Goal: Task Accomplishment & Management: Use online tool/utility

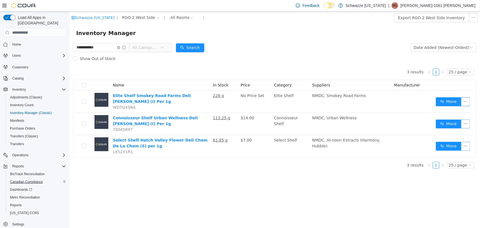
scroll to position [1, 0]
click at [19, 203] on span "Reports" at bounding box center [16, 205] width 12 height 4
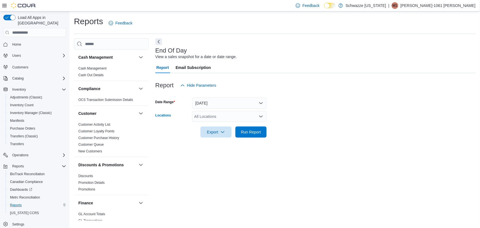
click at [201, 114] on div "All Locations" at bounding box center [229, 116] width 75 height 11
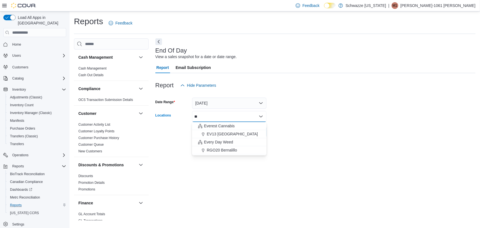
type input "*"
type input "***"
click at [221, 134] on span "RGO 2 West Side" at bounding box center [222, 134] width 31 height 6
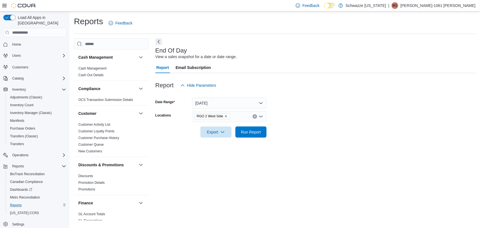
click at [346, 76] on div at bounding box center [315, 76] width 320 height 7
click at [250, 136] on span "Run Report" at bounding box center [251, 131] width 24 height 11
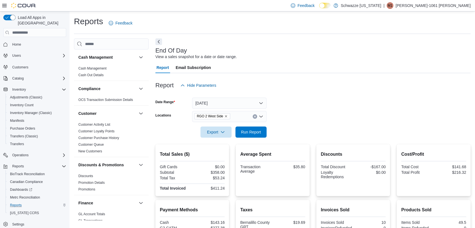
click at [241, 118] on div "RGO 2 West Side" at bounding box center [229, 116] width 75 height 11
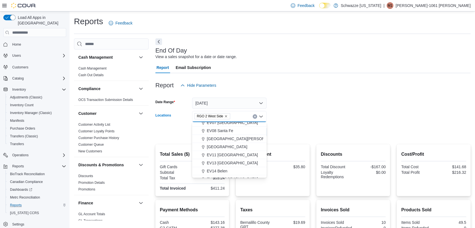
scroll to position [70, 0]
click at [229, 135] on span "[GEOGRAPHIC_DATA][PERSON_NAME]" at bounding box center [243, 137] width 73 height 6
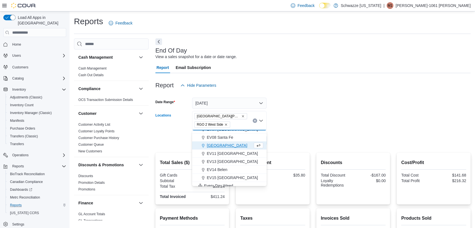
click at [315, 133] on div at bounding box center [312, 132] width 315 height 4
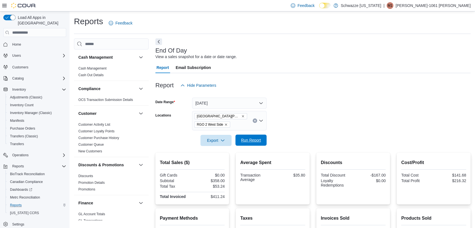
click at [258, 140] on span "Run Report" at bounding box center [251, 140] width 20 height 6
click at [241, 117] on icon "Remove EV09 Montano Plaza from selection in this group" at bounding box center [242, 116] width 3 height 3
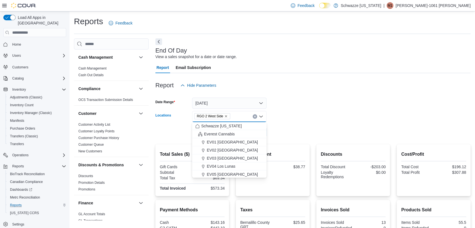
click at [335, 93] on div at bounding box center [312, 94] width 315 height 7
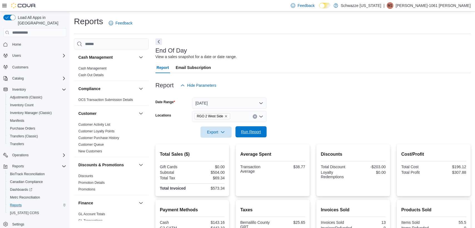
click at [244, 136] on span "Run Report" at bounding box center [251, 131] width 24 height 11
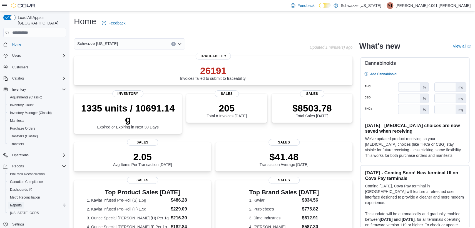
click at [20, 203] on span "Reports" at bounding box center [16, 205] width 12 height 4
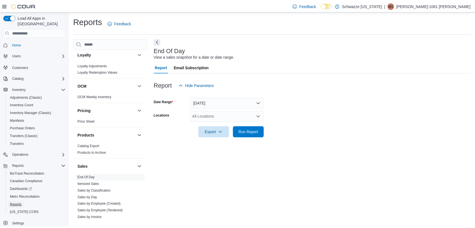
scroll to position [313, 0]
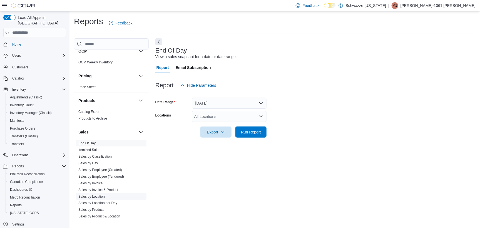
click at [103, 195] on link "Sales by Location" at bounding box center [91, 197] width 26 height 4
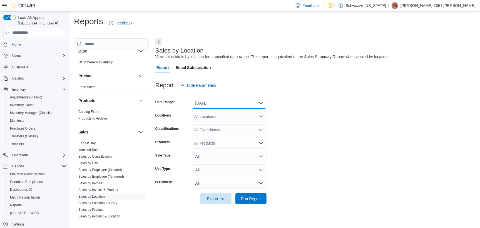
click at [211, 105] on button "[DATE]" at bounding box center [229, 103] width 75 height 11
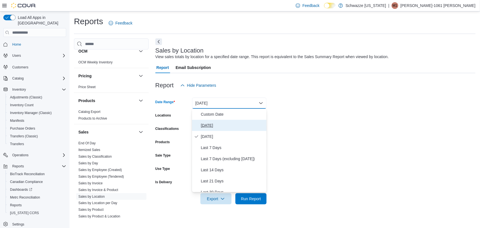
click at [218, 126] on span "[DATE]" at bounding box center [232, 125] width 63 height 7
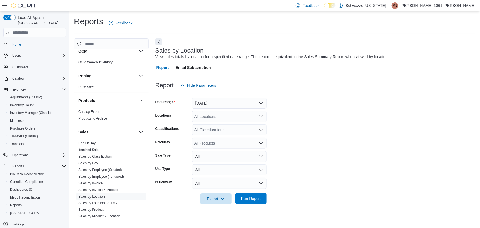
click at [245, 196] on span "Run Report" at bounding box center [251, 198] width 24 height 11
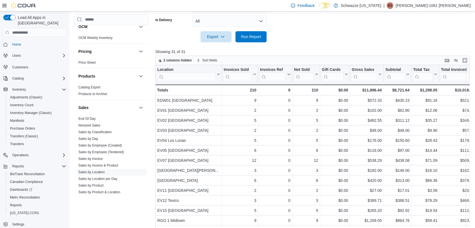
scroll to position [174, 0]
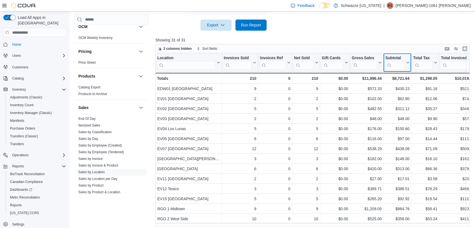
click at [406, 60] on button "Subtotal" at bounding box center [398, 63] width 24 height 14
click at [405, 91] on span "Sort High-Low" at bounding box center [401, 90] width 21 height 4
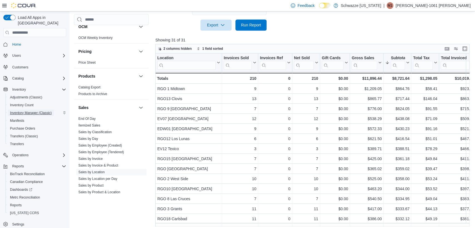
click at [21, 111] on span "Inventory Manager (Classic)" at bounding box center [31, 113] width 42 height 4
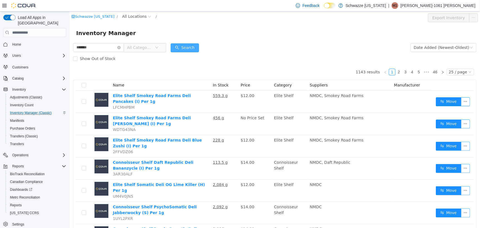
click at [187, 50] on button "Search" at bounding box center [185, 47] width 28 height 9
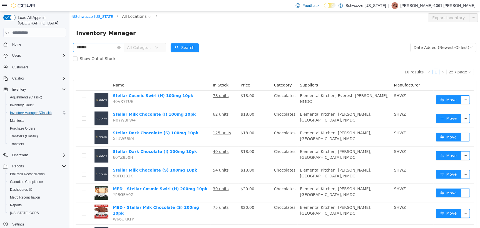
click at [99, 51] on span "******* All Categories" at bounding box center [119, 47] width 93 height 9
click at [99, 50] on input "*******" at bounding box center [98, 47] width 51 height 9
type input "******"
click at [189, 46] on button "Search" at bounding box center [185, 47] width 28 height 9
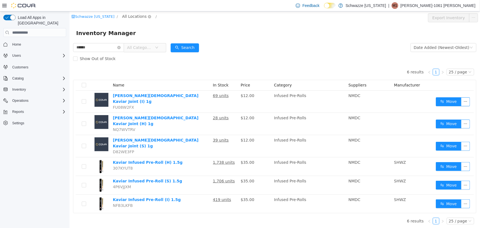
click at [126, 14] on span "All Locations" at bounding box center [134, 16] width 24 height 6
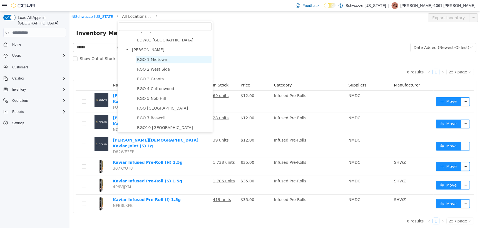
scroll to position [174, 0]
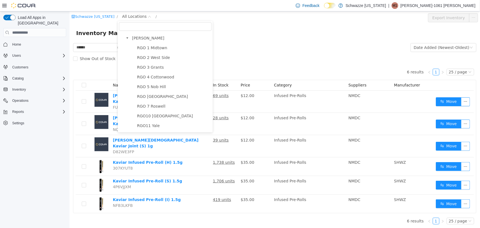
drag, startPoint x: 145, startPoint y: 59, endPoint x: 157, endPoint y: 56, distance: 12.4
click at [145, 59] on span "RGO 2 West Side" at bounding box center [153, 57] width 33 height 4
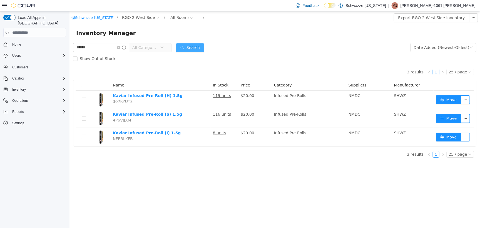
click at [194, 49] on button "Search" at bounding box center [190, 47] width 28 height 9
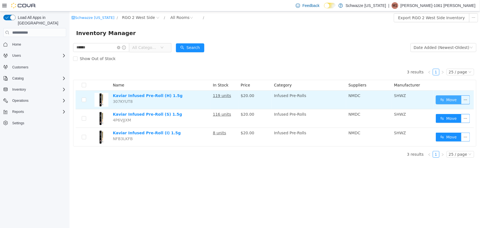
click at [454, 98] on button "Move" at bounding box center [449, 99] width 26 height 9
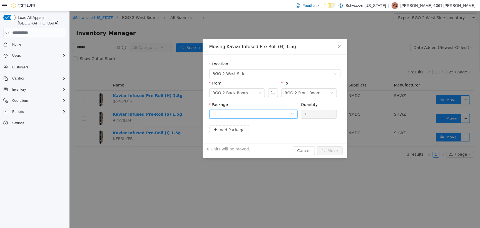
click at [244, 113] on div at bounding box center [252, 114] width 78 height 8
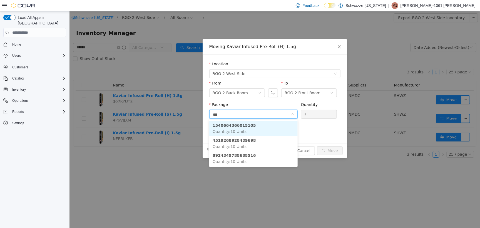
type input "****"
click at [238, 134] on li "1540664366015105 Quantity : 10 Units" at bounding box center [253, 128] width 88 height 15
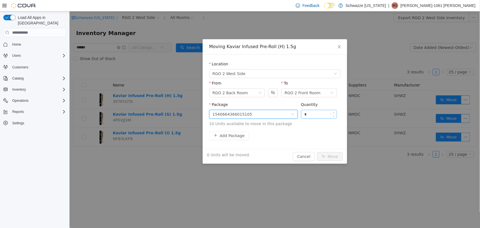
click at [305, 116] on input "*" at bounding box center [319, 114] width 36 height 8
type input "**"
click at [328, 152] on button "Move" at bounding box center [330, 156] width 26 height 9
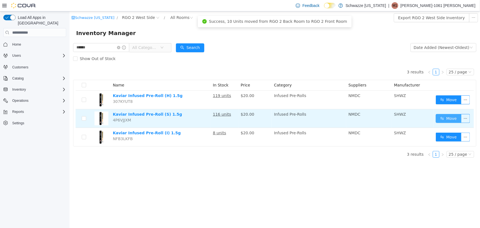
click at [452, 121] on button "Move" at bounding box center [449, 118] width 26 height 9
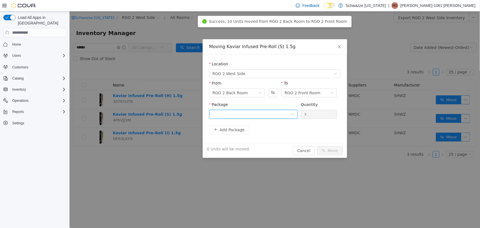
click at [290, 112] on div at bounding box center [252, 114] width 78 height 8
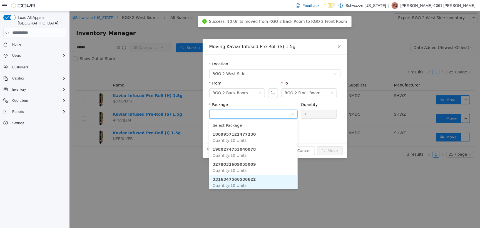
scroll to position [0, 0]
drag, startPoint x: 251, startPoint y: 181, endPoint x: 260, endPoint y: 162, distance: 21.2
click at [251, 181] on li "3316347566536622 Quantity : 10 Units" at bounding box center [253, 181] width 88 height 15
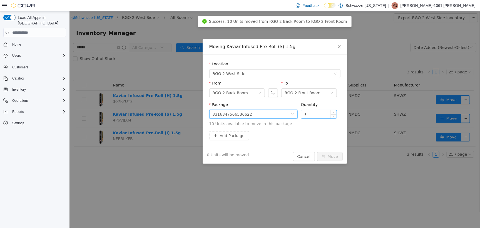
click at [313, 112] on input "*" at bounding box center [319, 114] width 36 height 8
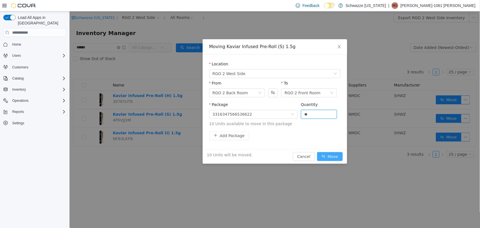
type input "**"
click at [332, 156] on button "Move" at bounding box center [330, 156] width 26 height 9
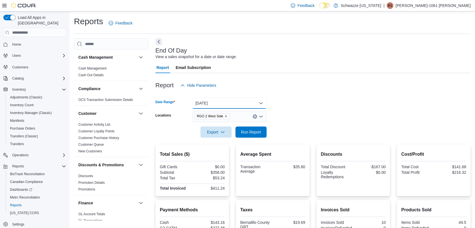
click at [242, 102] on button "[DATE]" at bounding box center [229, 103] width 75 height 11
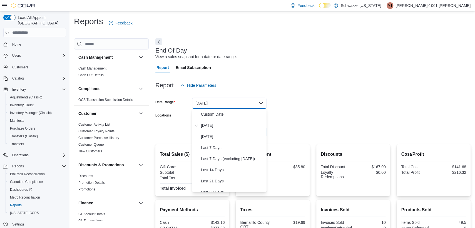
click at [323, 97] on div at bounding box center [312, 94] width 315 height 7
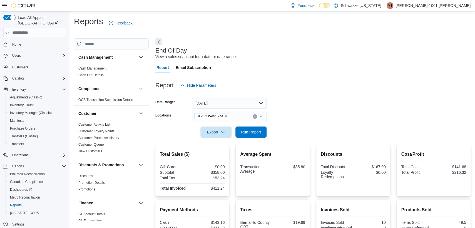
drag, startPoint x: 248, startPoint y: 137, endPoint x: 270, endPoint y: 129, distance: 22.6
click at [248, 136] on span "Run Report" at bounding box center [251, 132] width 24 height 11
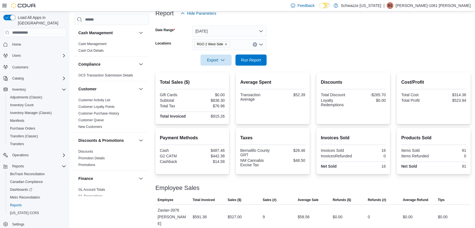
scroll to position [37, 0]
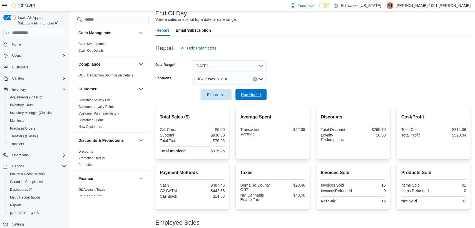
click at [246, 95] on span "Run Report" at bounding box center [251, 95] width 20 height 6
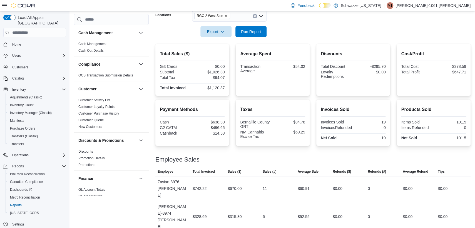
scroll to position [107, 0]
